Goal: Task Accomplishment & Management: Use online tool/utility

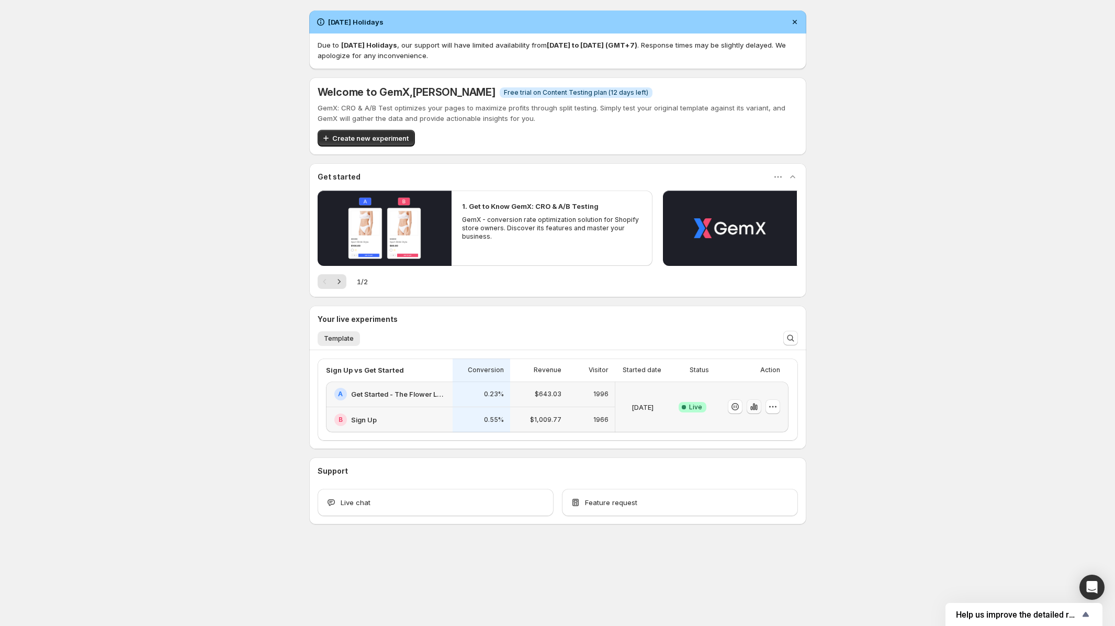
click at [754, 411] on icon "button" at bounding box center [753, 406] width 10 height 10
